Goal: Find specific page/section: Find specific page/section

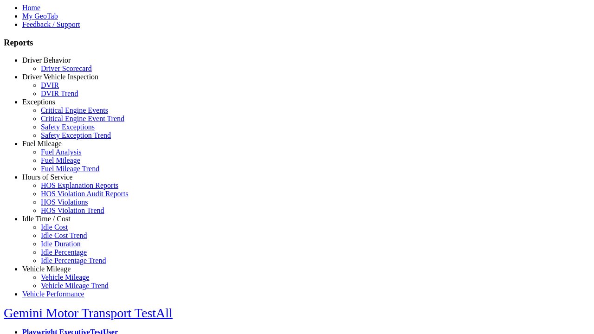
click at [53, 223] on link "Idle Time / Cost" at bounding box center [46, 219] width 48 height 8
click at [60, 231] on link "Idle Cost" at bounding box center [54, 227] width 27 height 8
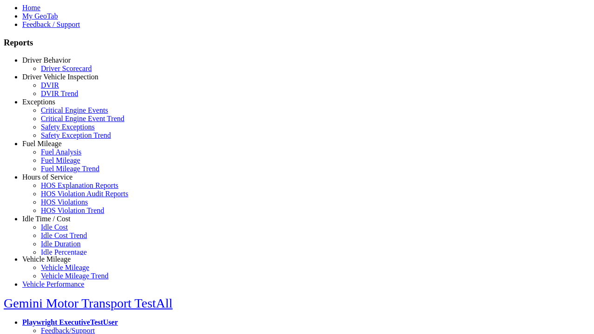
scroll to position [7, 0]
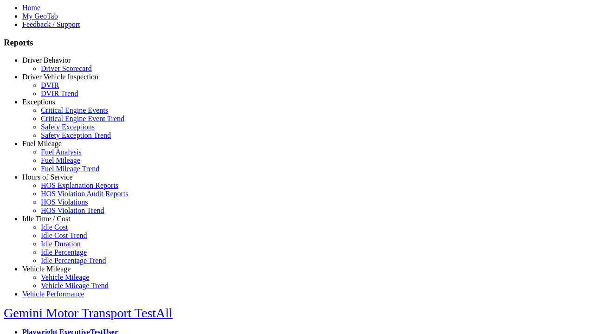
select select
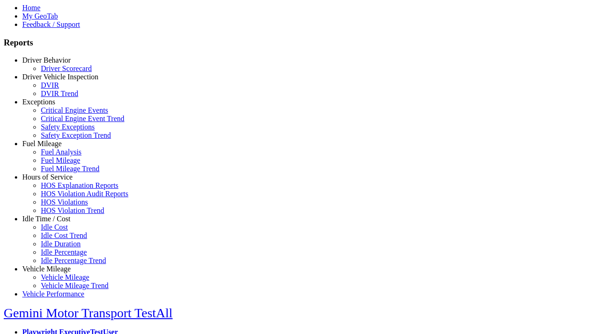
select select
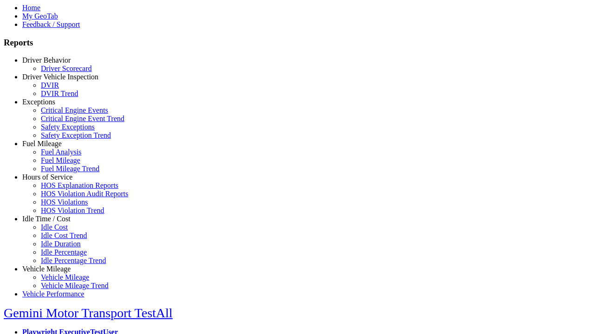
select select "**"
